Goal: Navigation & Orientation: Understand site structure

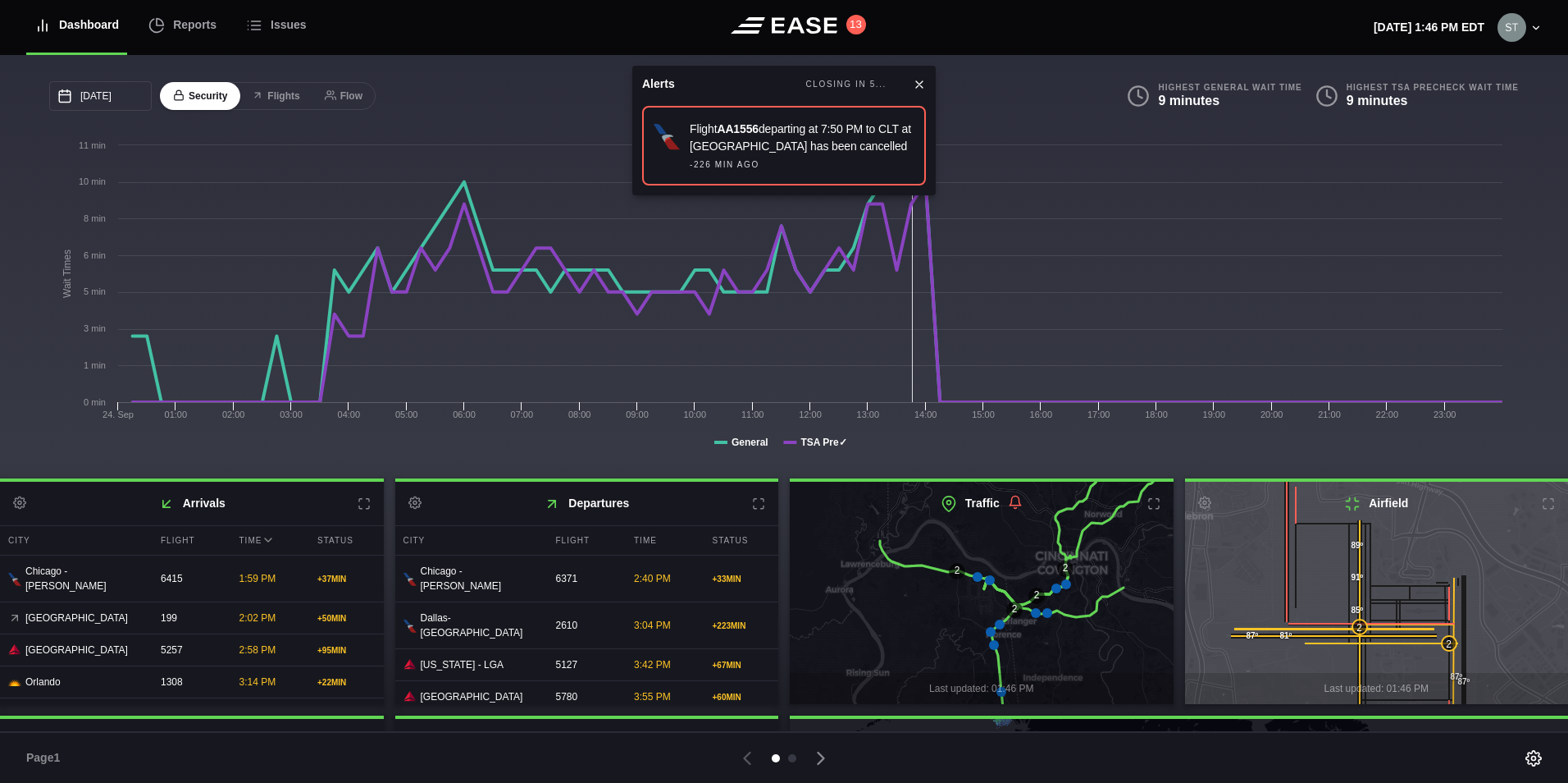
click at [917, 84] on icon at bounding box center [919, 85] width 13 height 14
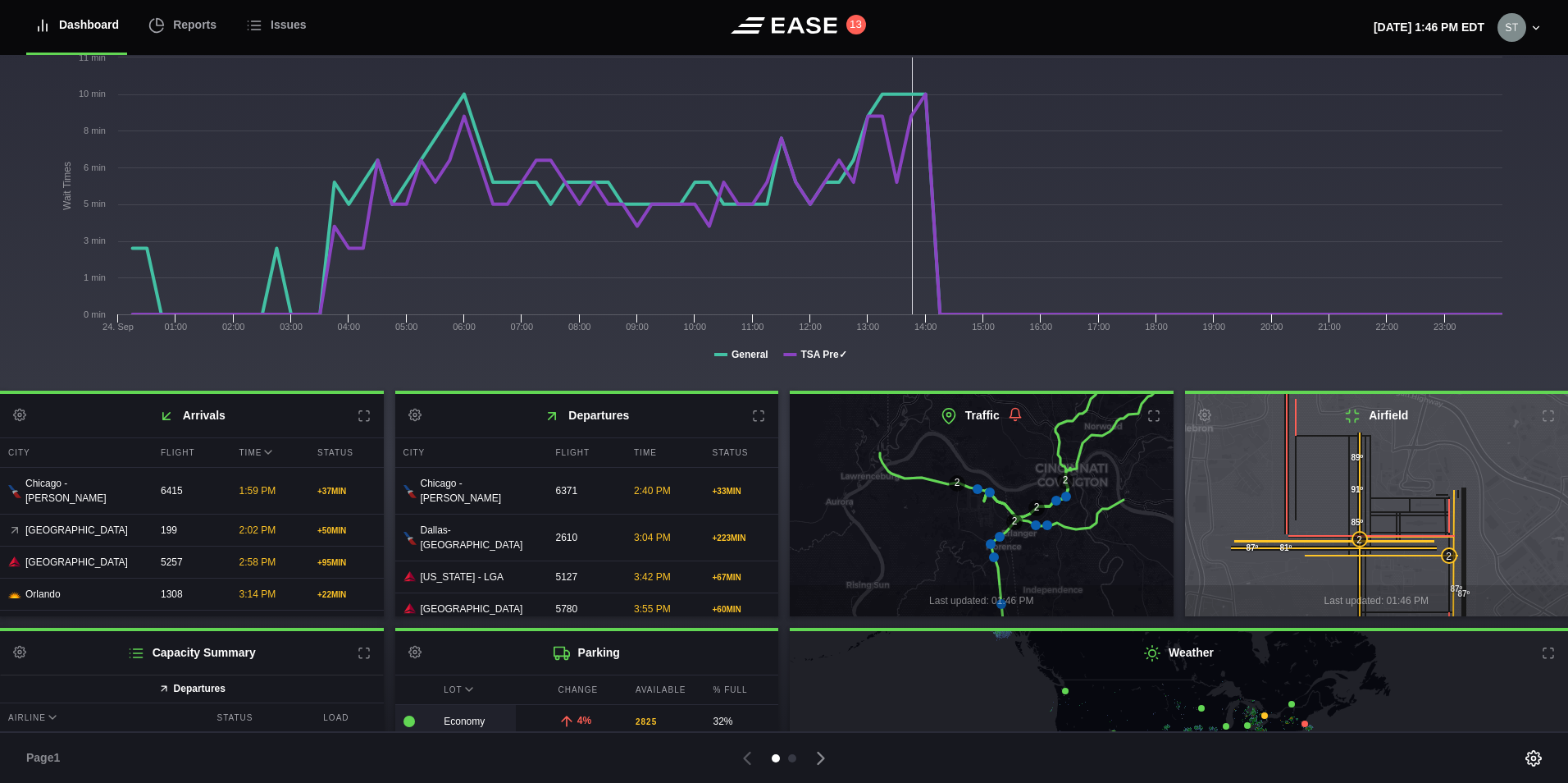
scroll to position [212, 0]
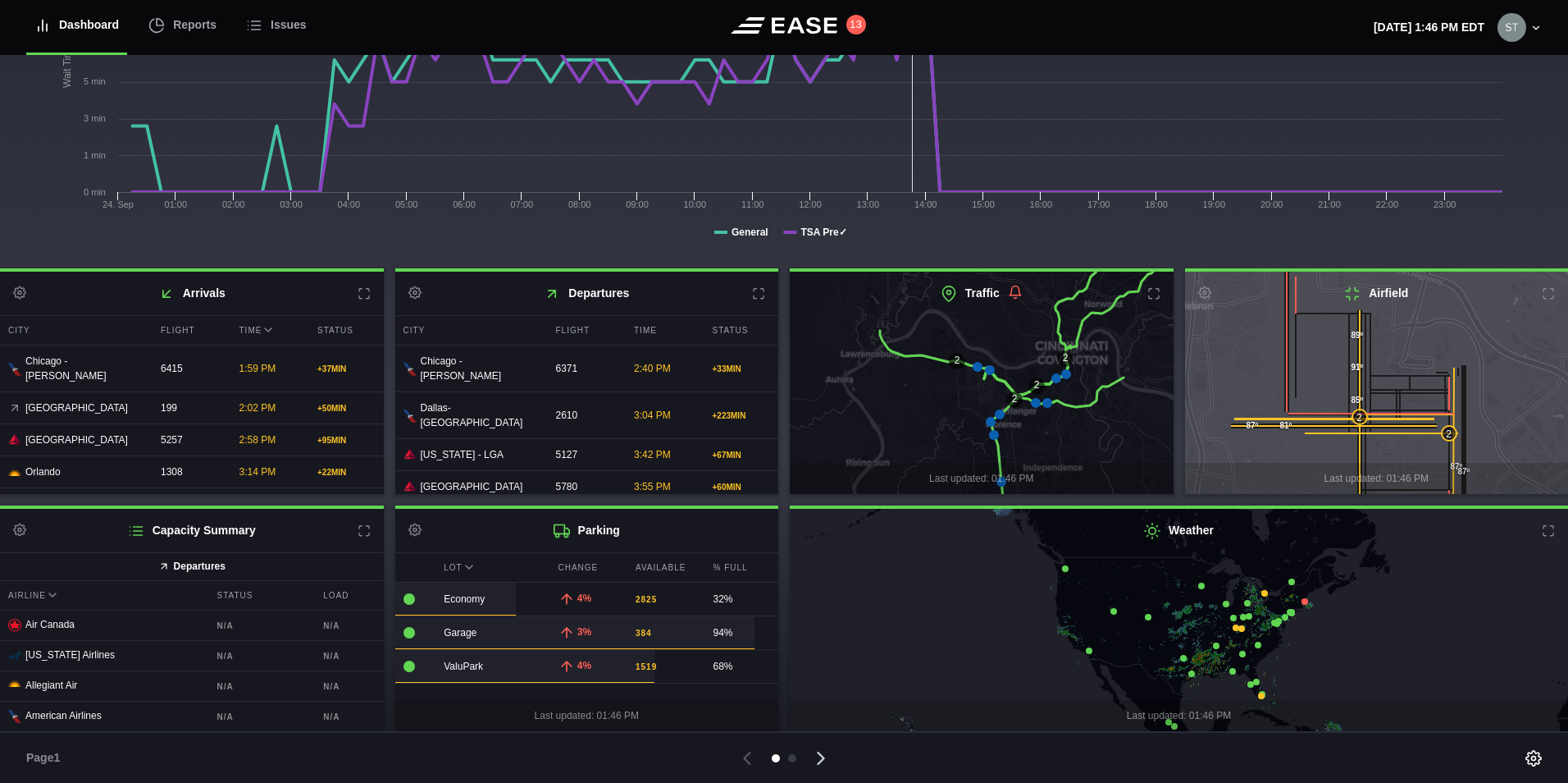
click at [816, 761] on icon at bounding box center [821, 759] width 23 height 23
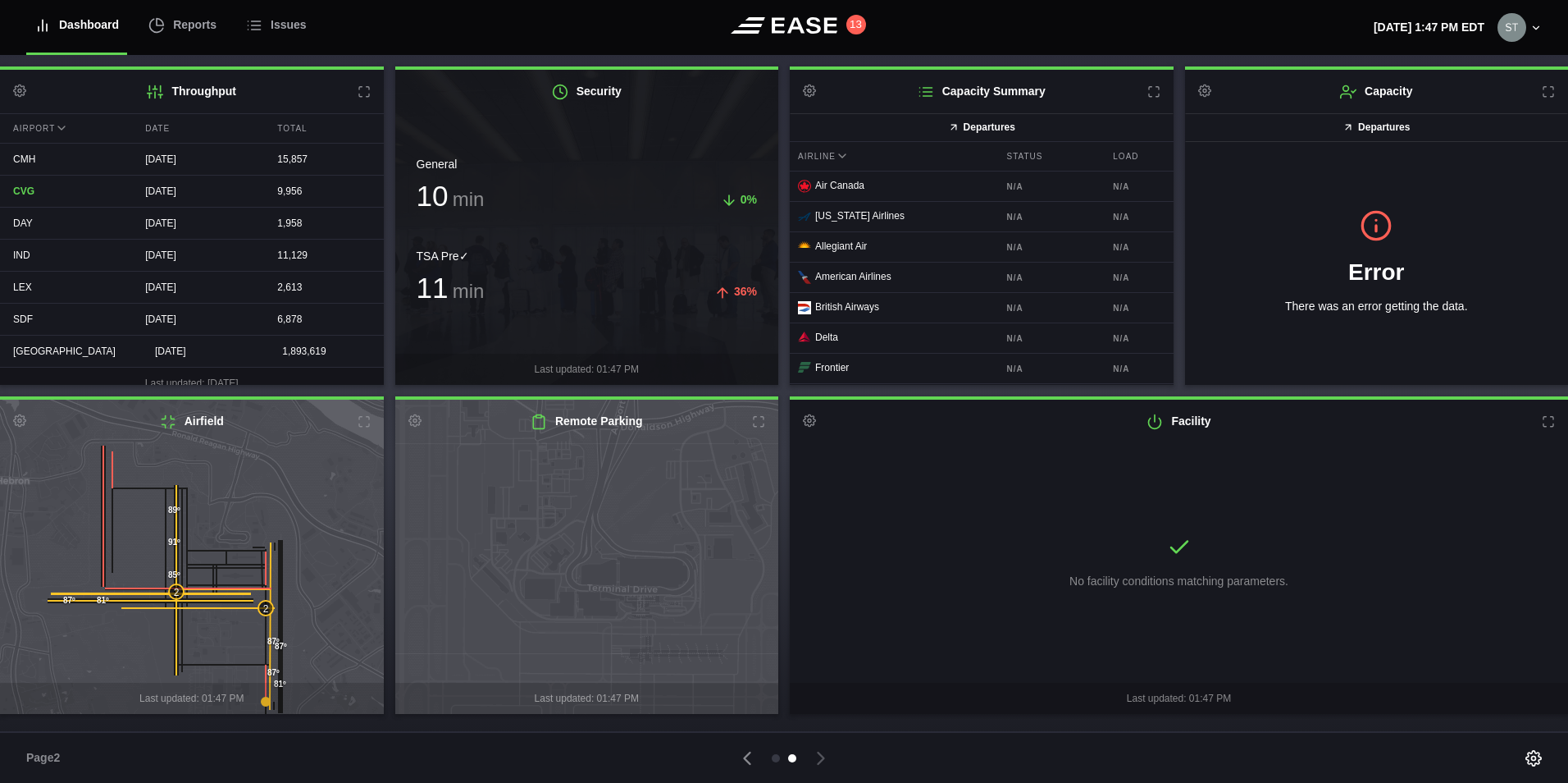
drag, startPoint x: 635, startPoint y: 472, endPoint x: 631, endPoint y: 497, distance: 25.3
click at [631, 497] on icon at bounding box center [582, 580] width 466 height 383
click at [292, 125] on div "Total" at bounding box center [324, 129] width 119 height 29
click at [284, 126] on div "Total" at bounding box center [324, 129] width 119 height 29
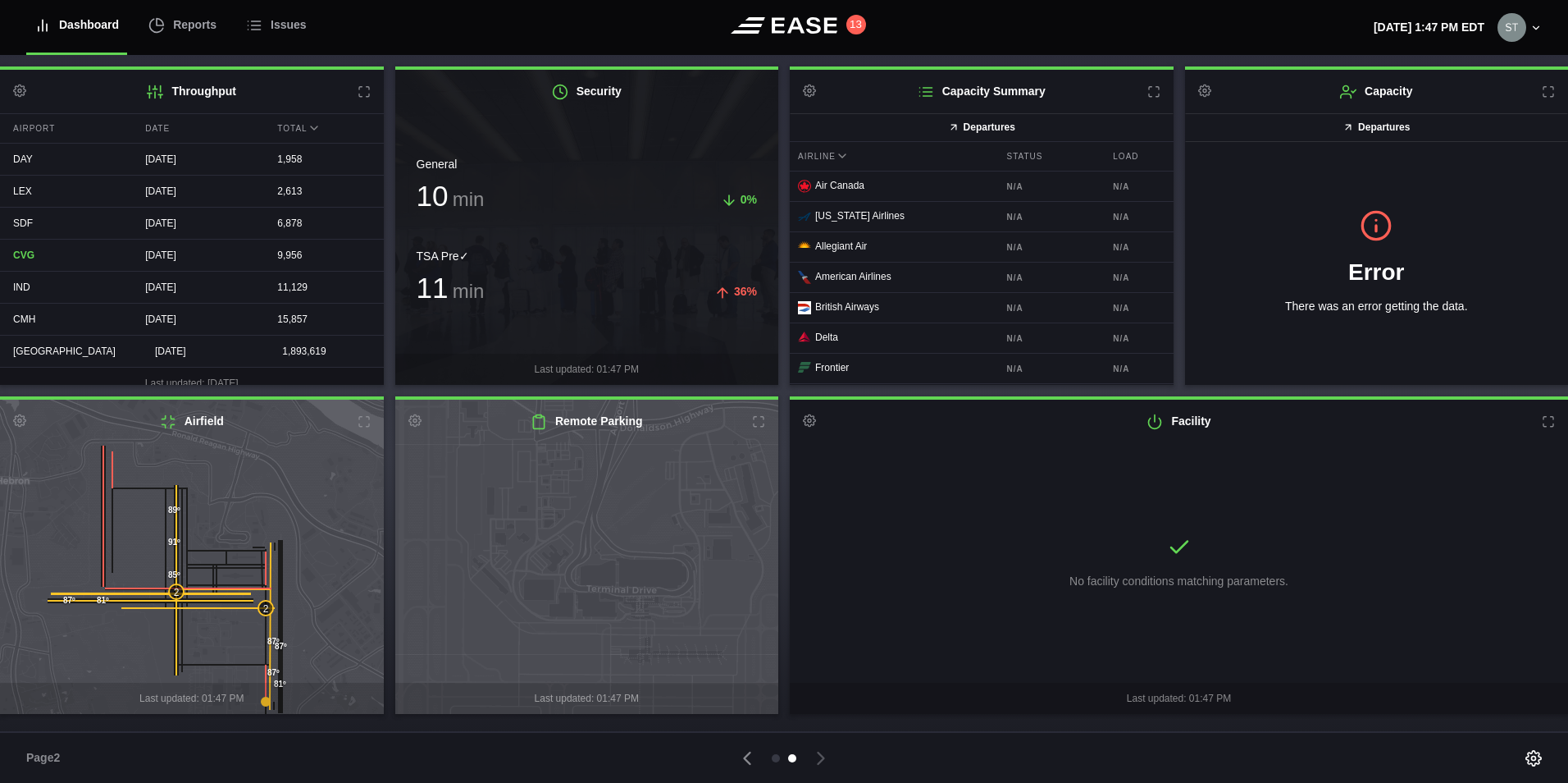
click at [284, 126] on div "Total" at bounding box center [324, 129] width 119 height 29
click at [278, 130] on div "Total" at bounding box center [324, 129] width 119 height 29
click at [107, 22] on div "Dashboard" at bounding box center [76, 24] width 85 height 55
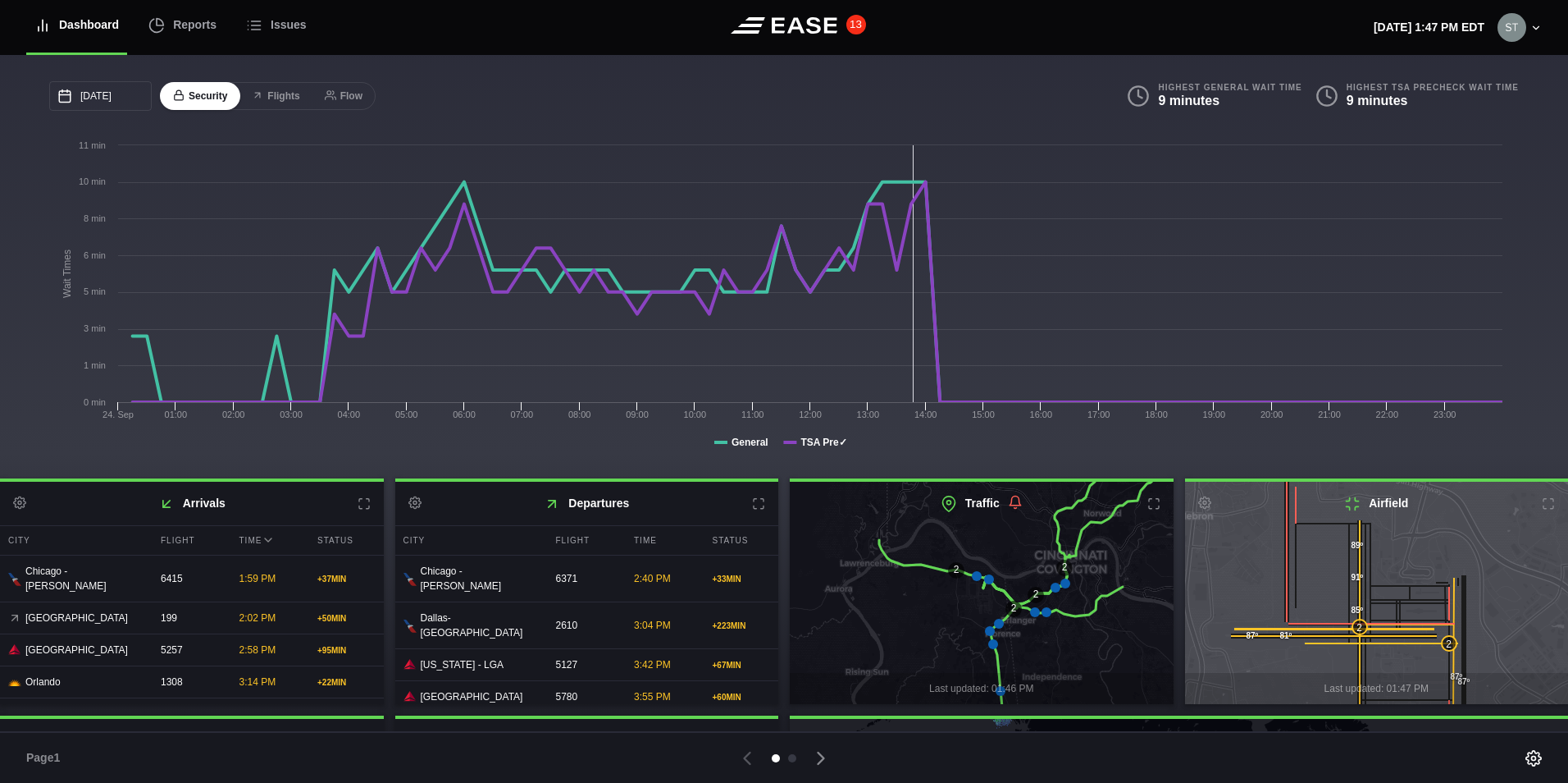
click at [859, 19] on button "13" at bounding box center [856, 24] width 20 height 20
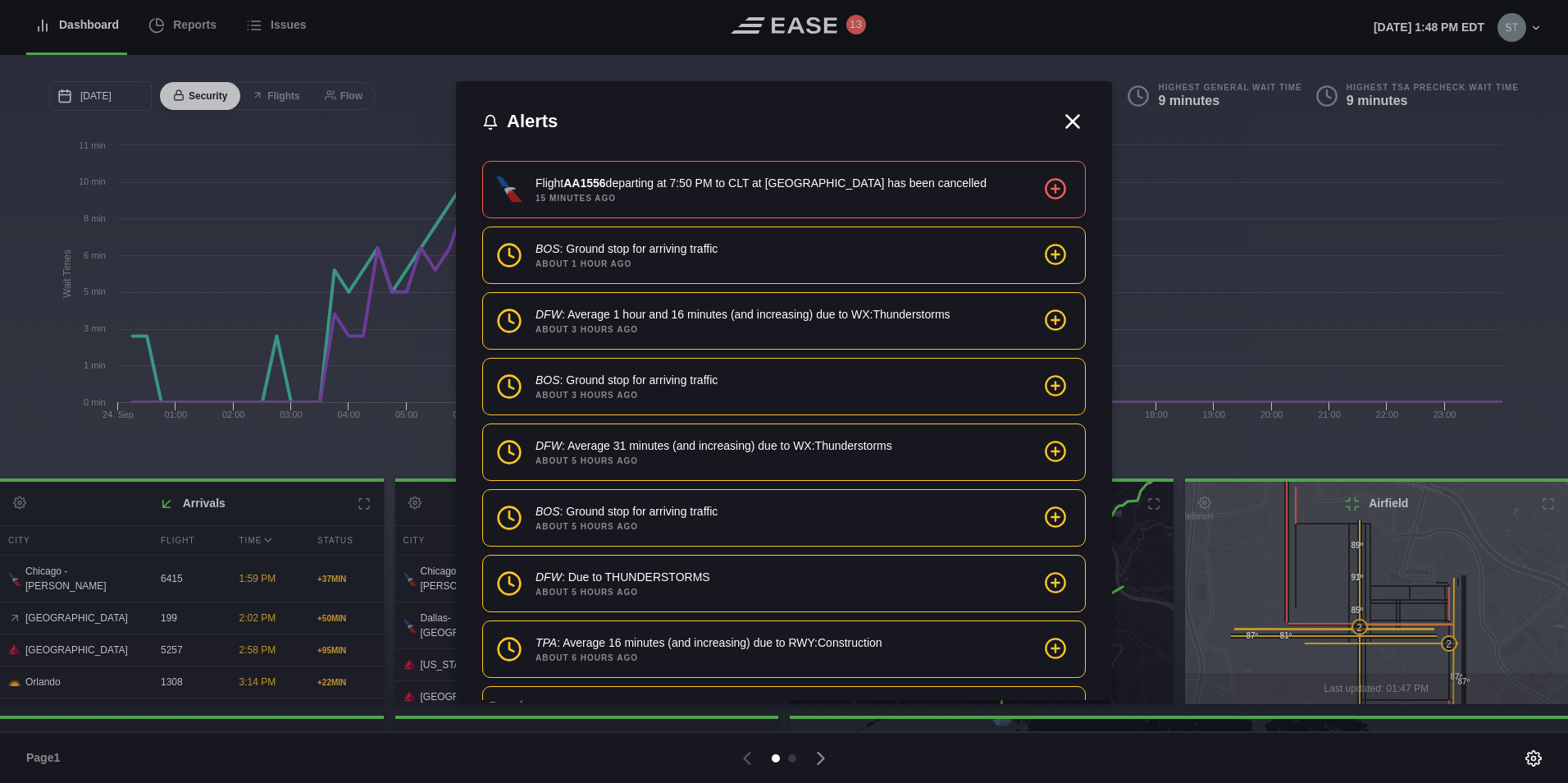
click at [1067, 120] on icon at bounding box center [1073, 122] width 13 height 13
